Goal: Check status: Check status

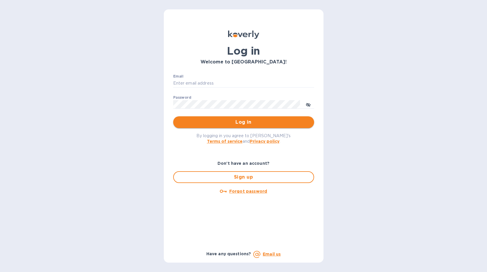
type input "sgupta@ardentgloballogistics.com"
click at [201, 121] on span "Log in" at bounding box center [243, 121] width 131 height 7
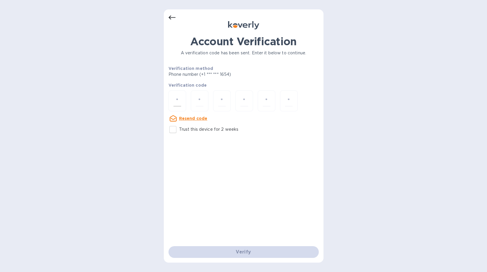
click at [180, 98] on input "number" at bounding box center [177, 100] width 8 height 11
type input "1"
type input "3"
type input "6"
type input "9"
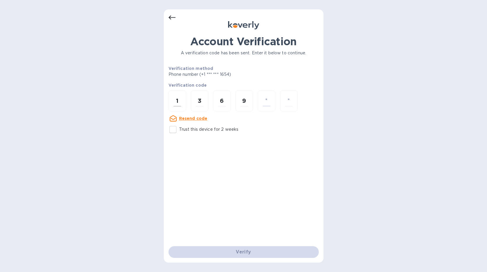
type input "8"
type input "9"
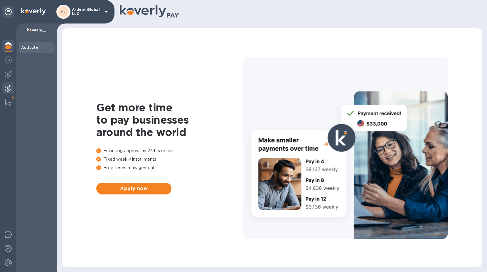
click at [10, 87] on img at bounding box center [8, 87] width 7 height 7
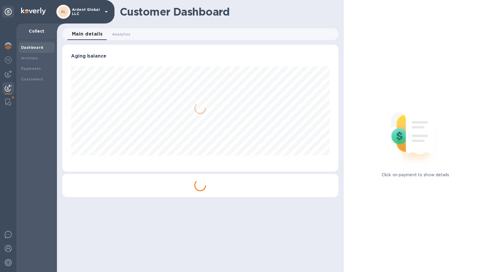
scroll to position [127, 276]
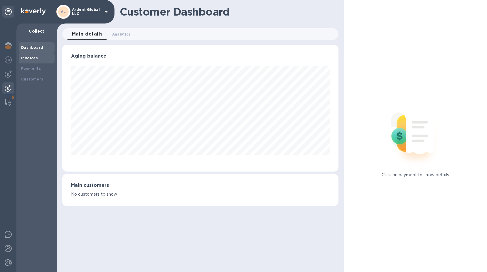
click at [29, 58] on b "Invoices" at bounding box center [29, 58] width 17 height 4
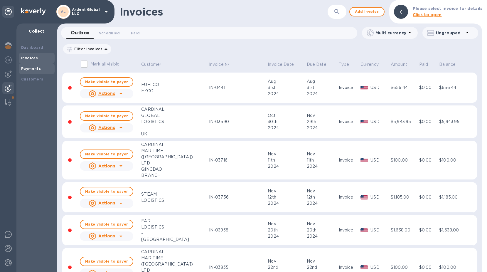
click at [38, 69] on b "Payments" at bounding box center [31, 68] width 20 height 4
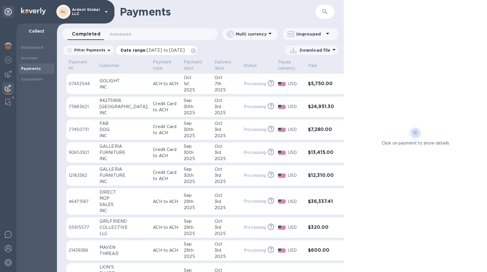
click at [196, 52] on icon at bounding box center [193, 50] width 5 height 5
click at [101, 131] on div "DOG" at bounding box center [123, 129] width 49 height 6
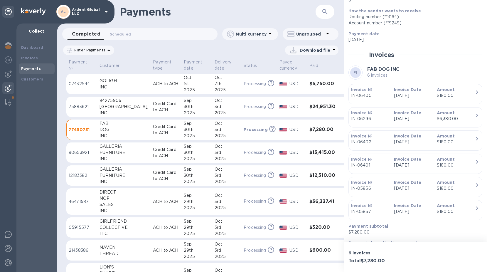
scroll to position [83, 0]
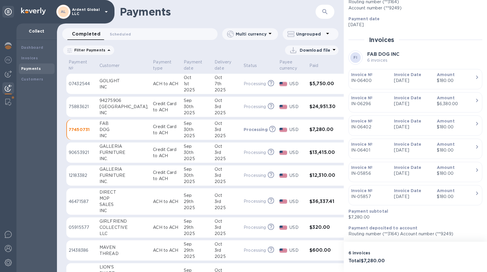
click at [219, 132] on div "3rd" at bounding box center [226, 129] width 24 height 6
